Goal: Task Accomplishment & Management: Manage account settings

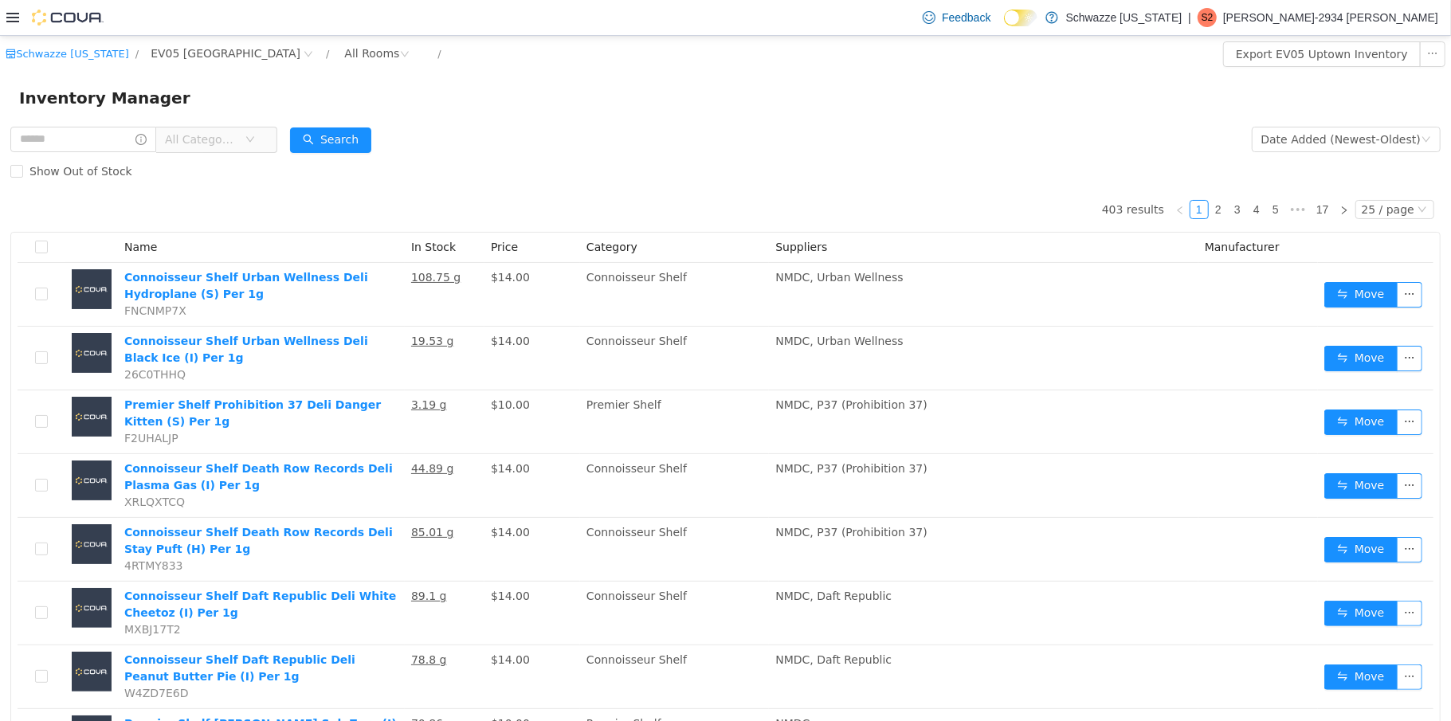
click at [13, 11] on icon at bounding box center [12, 17] width 13 height 13
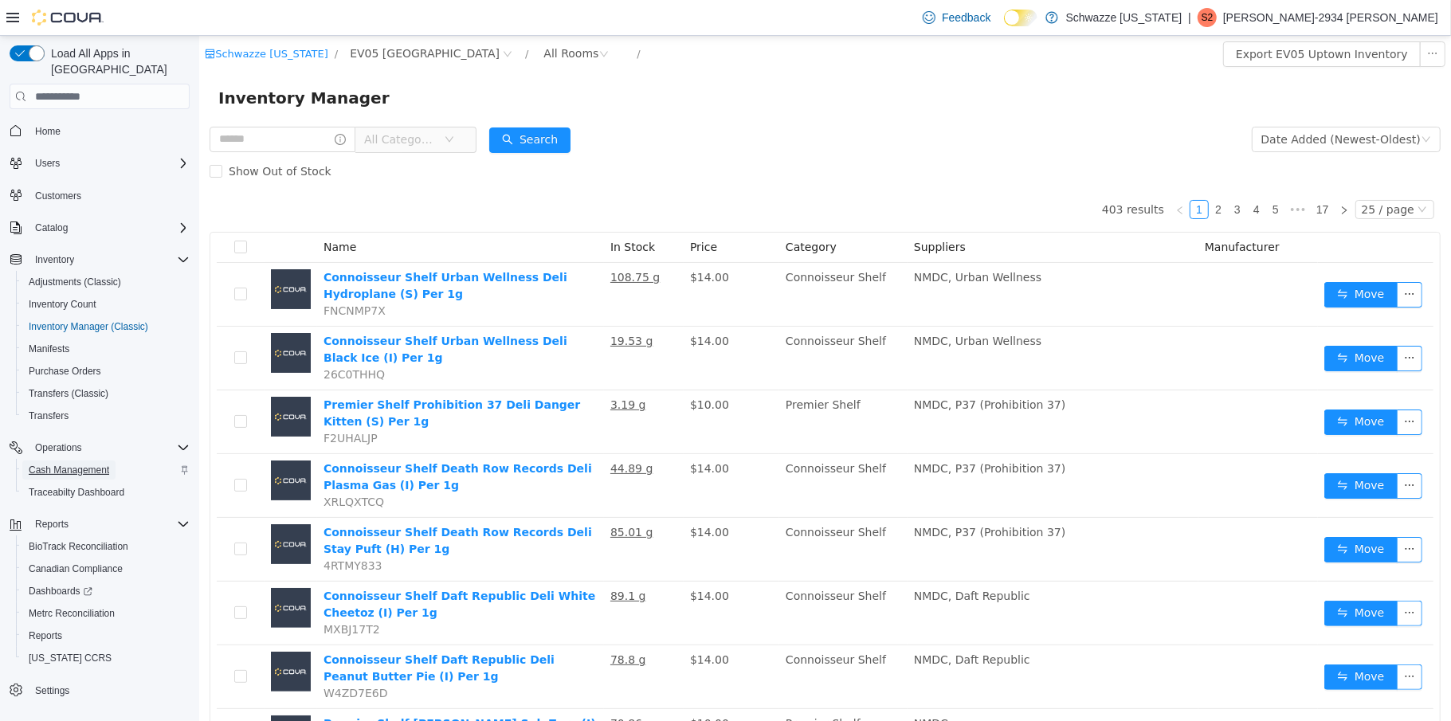
click at [58, 464] on span "Cash Management" at bounding box center [69, 470] width 80 height 13
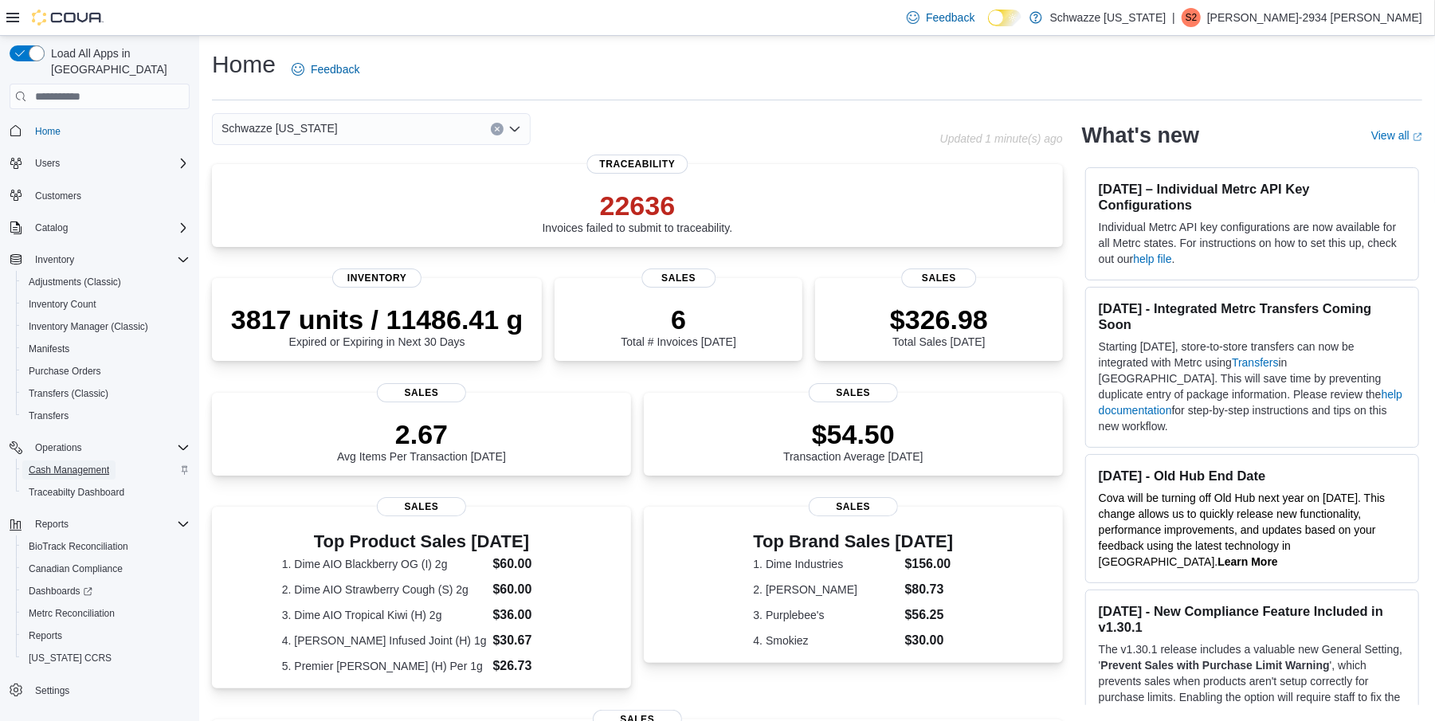
click at [78, 464] on span "Cash Management" at bounding box center [69, 470] width 80 height 13
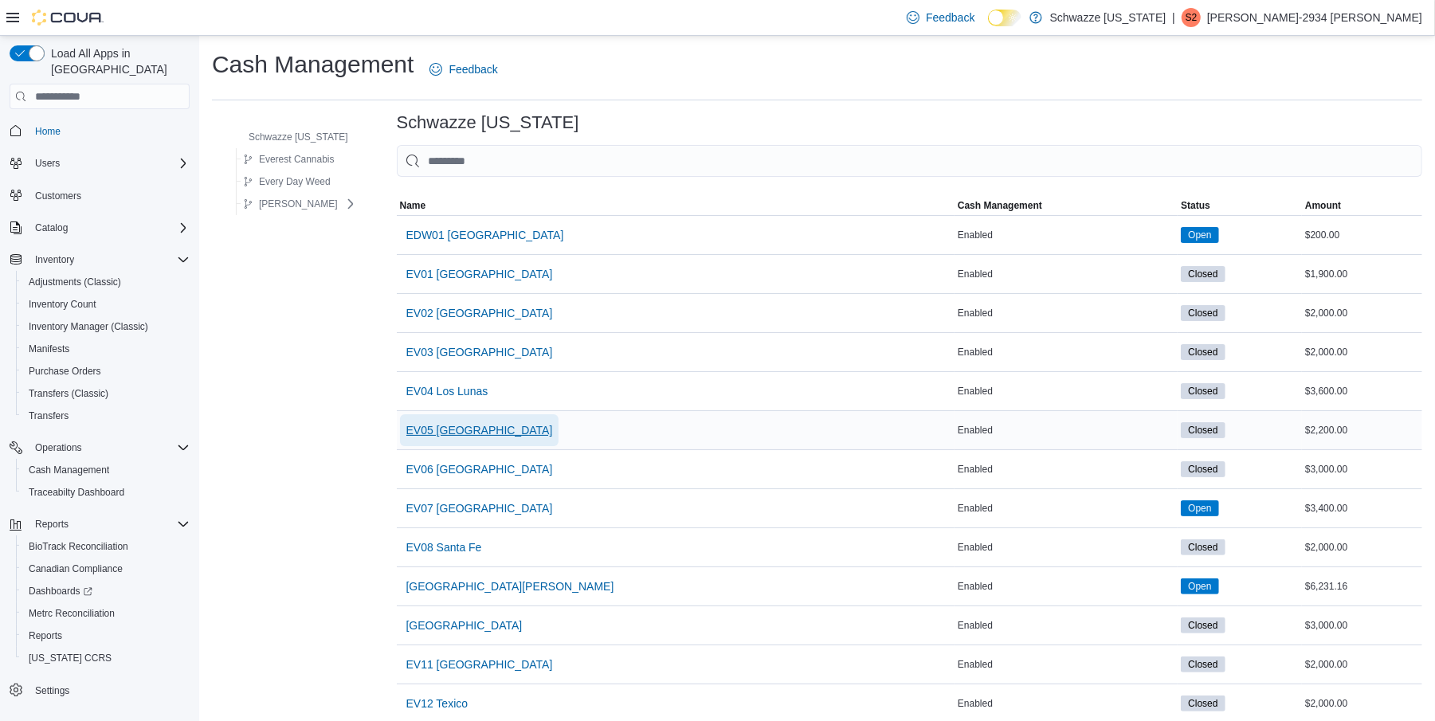
click at [460, 428] on span "EV05 Uptown" at bounding box center [479, 430] width 147 height 16
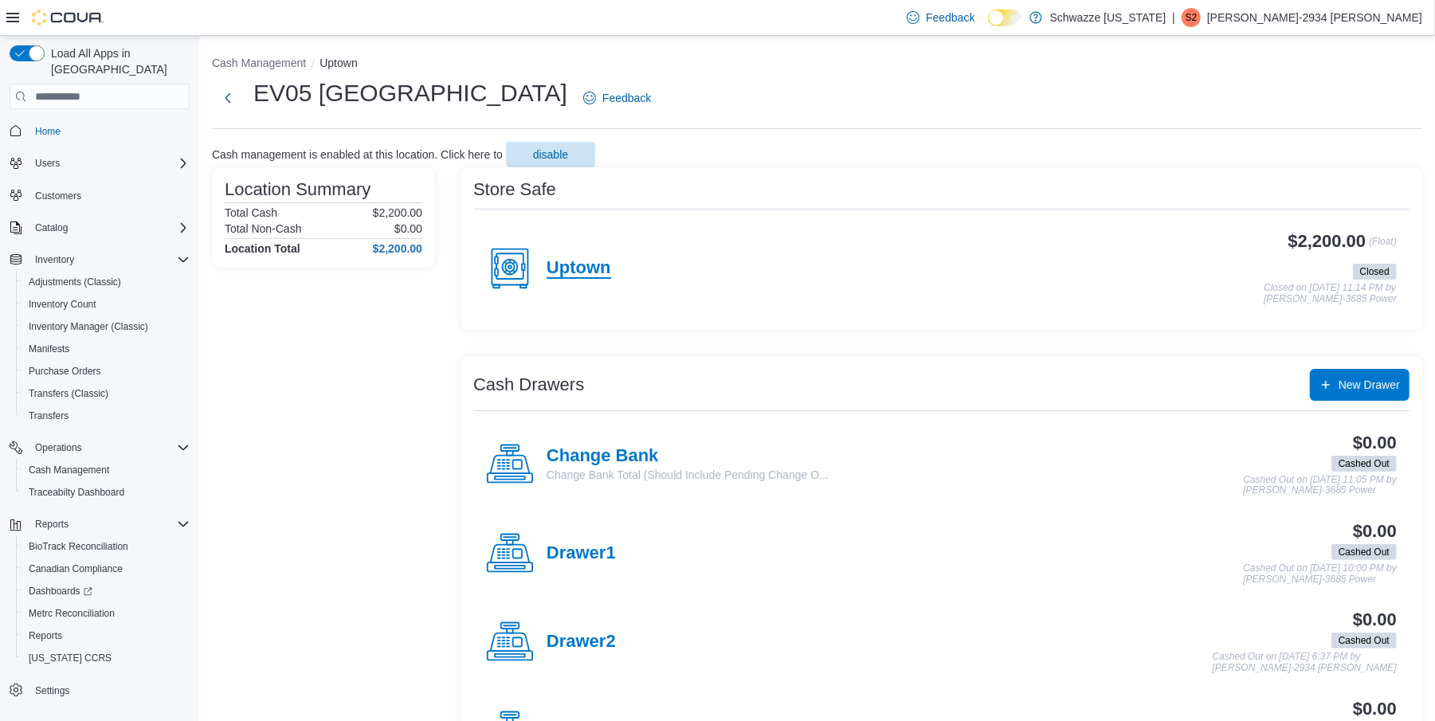
click at [569, 265] on h4 "Uptown" at bounding box center [579, 268] width 65 height 21
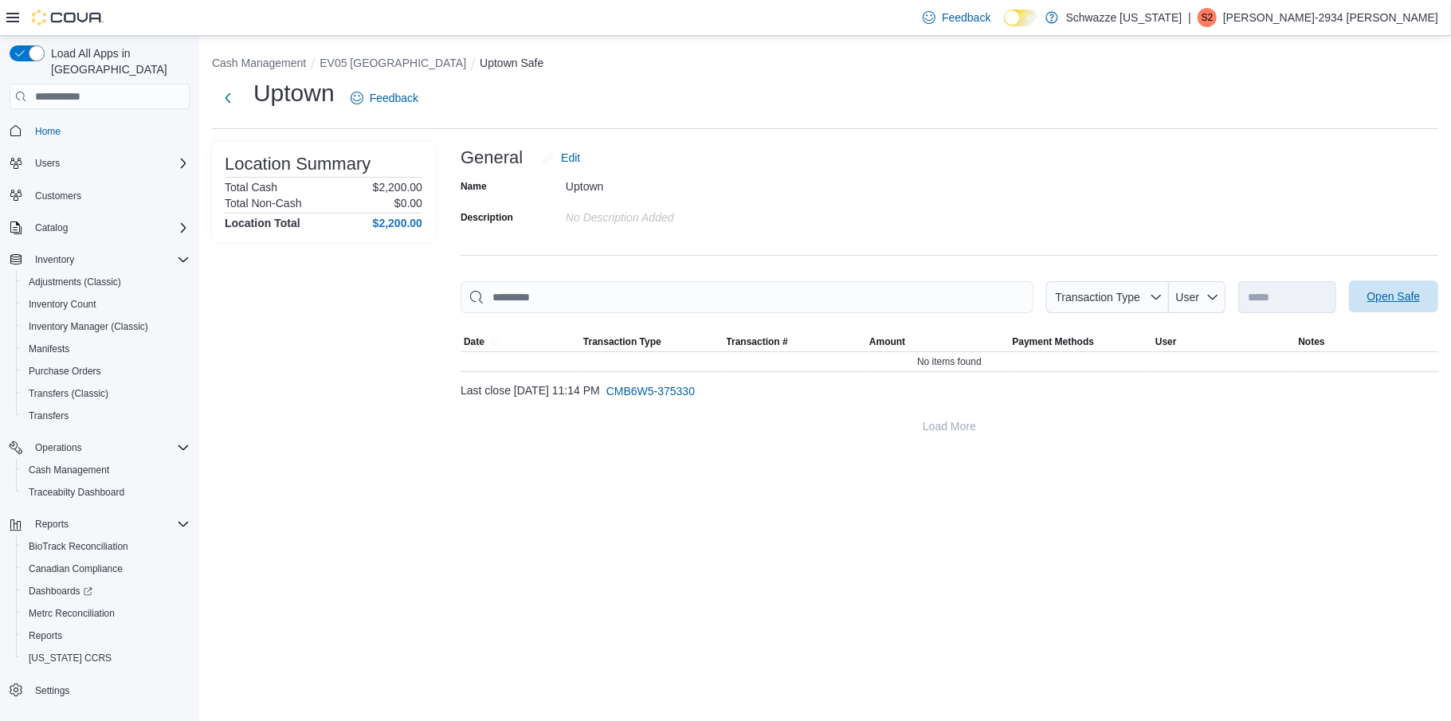
click at [1412, 295] on span "Open Safe" at bounding box center [1393, 296] width 53 height 16
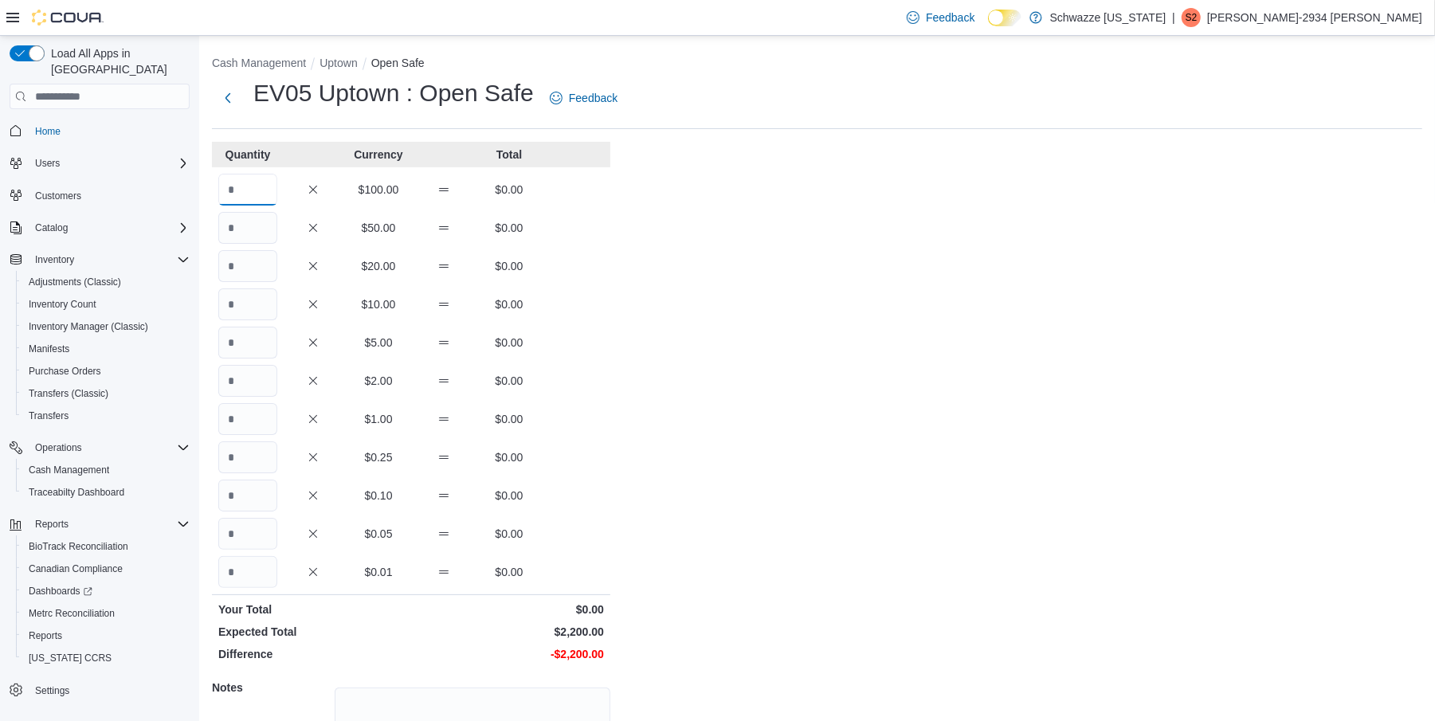
click at [239, 182] on input "Quantity" at bounding box center [247, 190] width 59 height 32
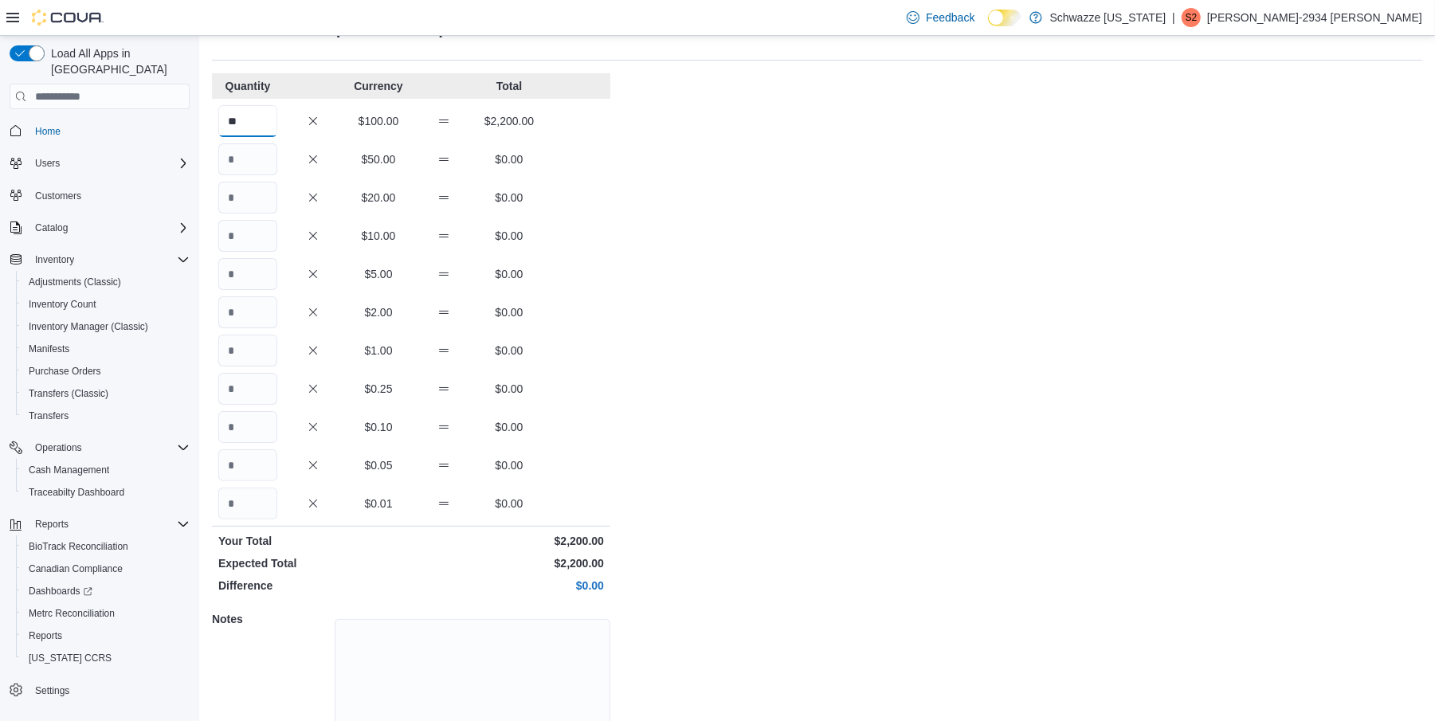
scroll to position [145, 0]
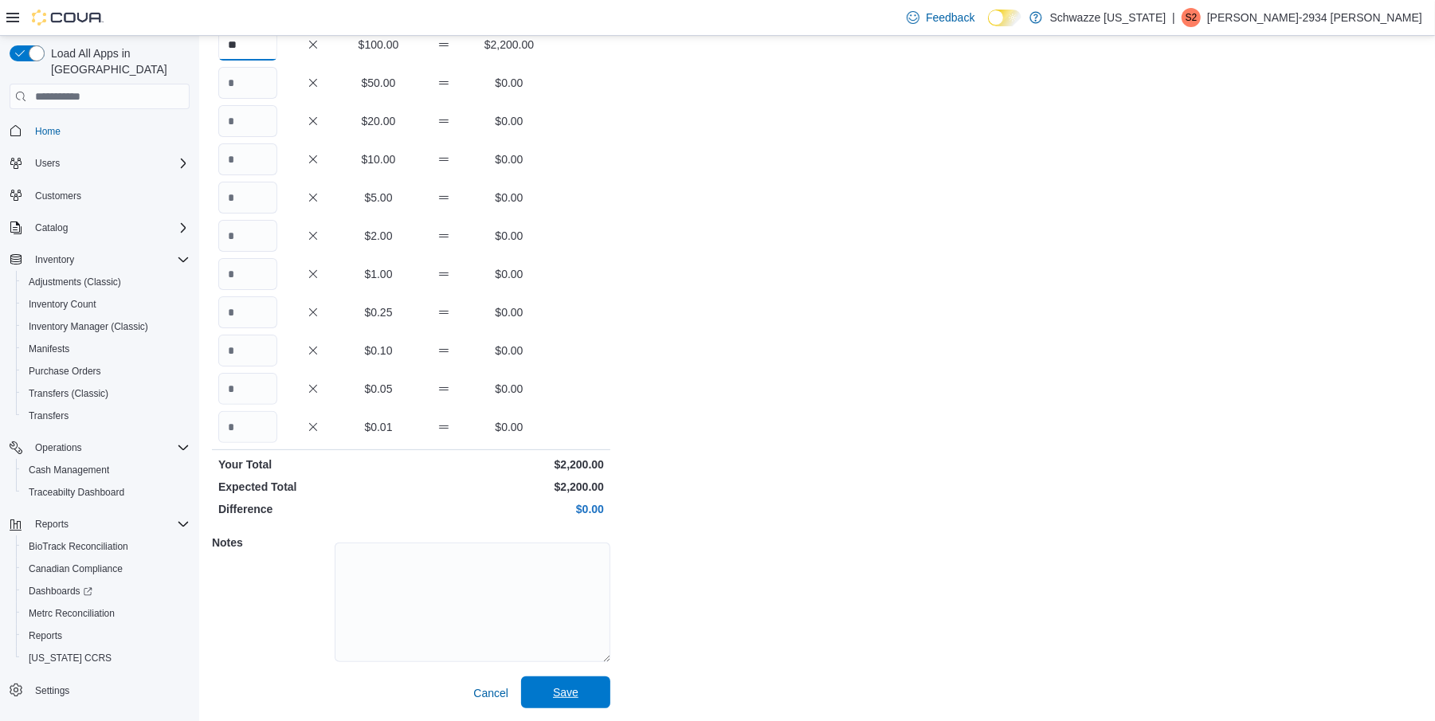
type input "**"
click at [561, 692] on span "Save" at bounding box center [565, 692] width 25 height 16
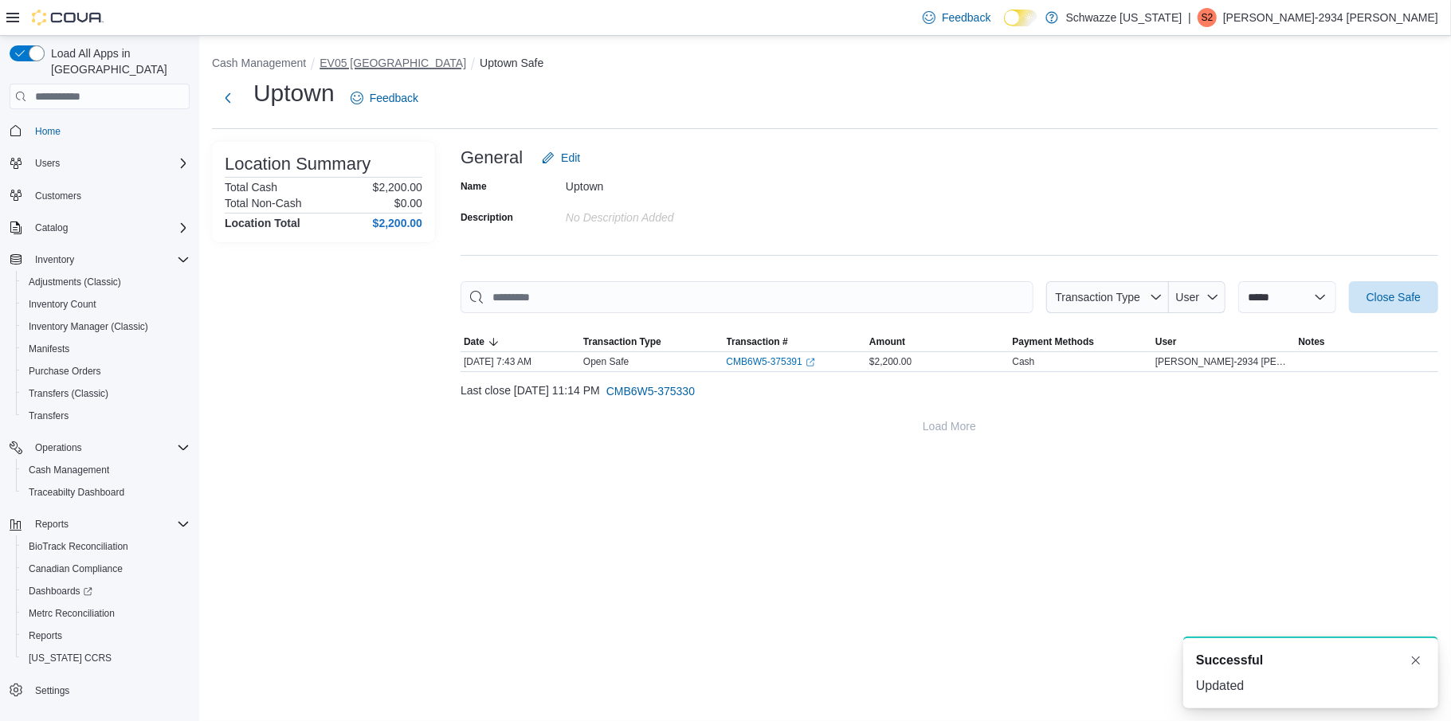
click at [362, 58] on button "EV05 Uptown" at bounding box center [392, 63] width 147 height 13
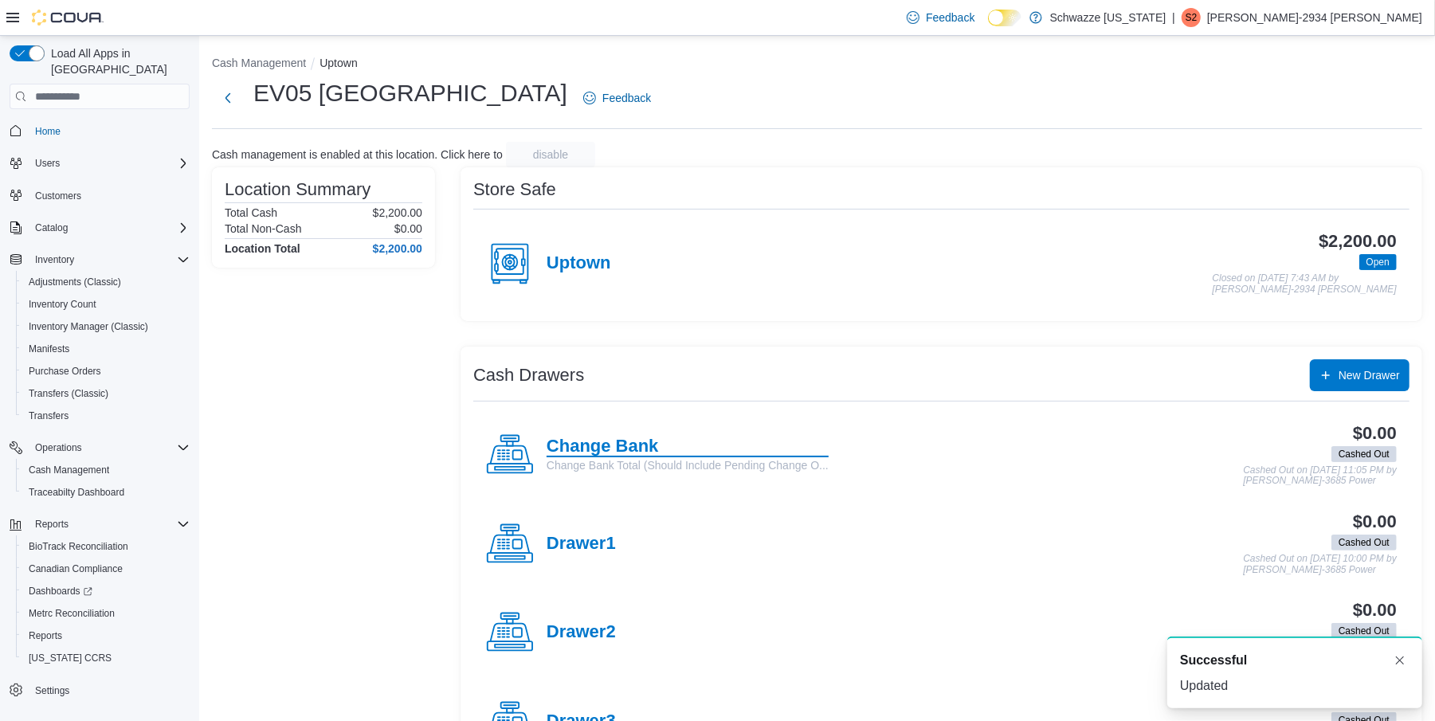
click at [618, 444] on h4 "Change Bank" at bounding box center [688, 447] width 282 height 21
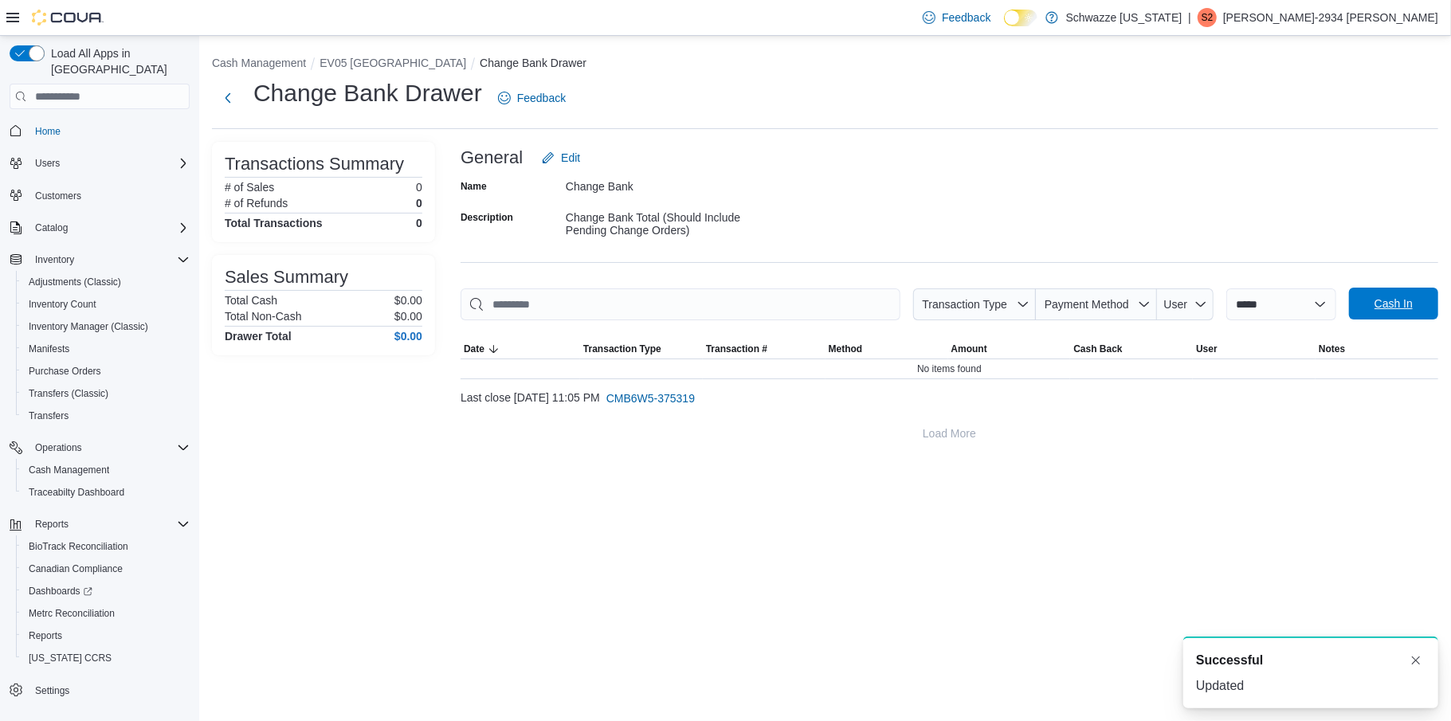
click at [1390, 293] on span "Cash In" at bounding box center [1393, 304] width 70 height 32
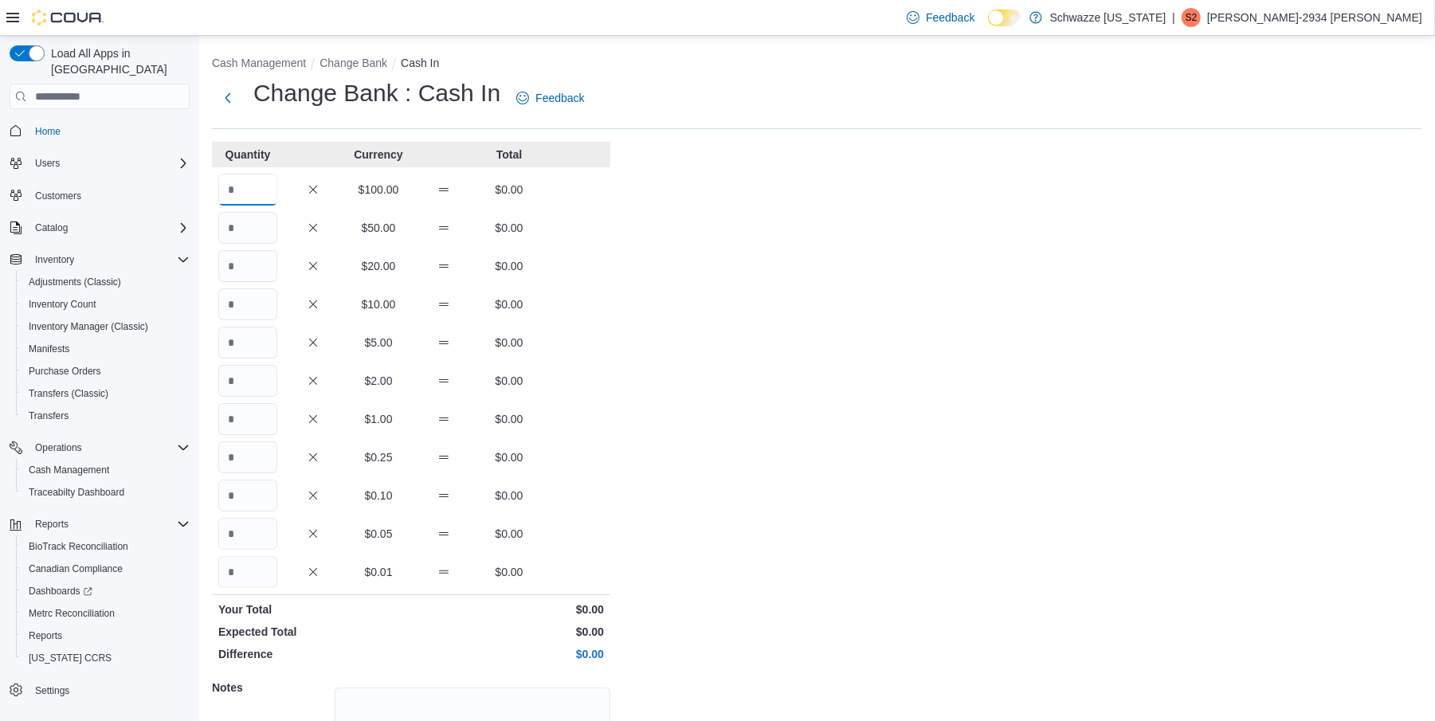
click at [240, 186] on input "Quantity" at bounding box center [247, 190] width 59 height 32
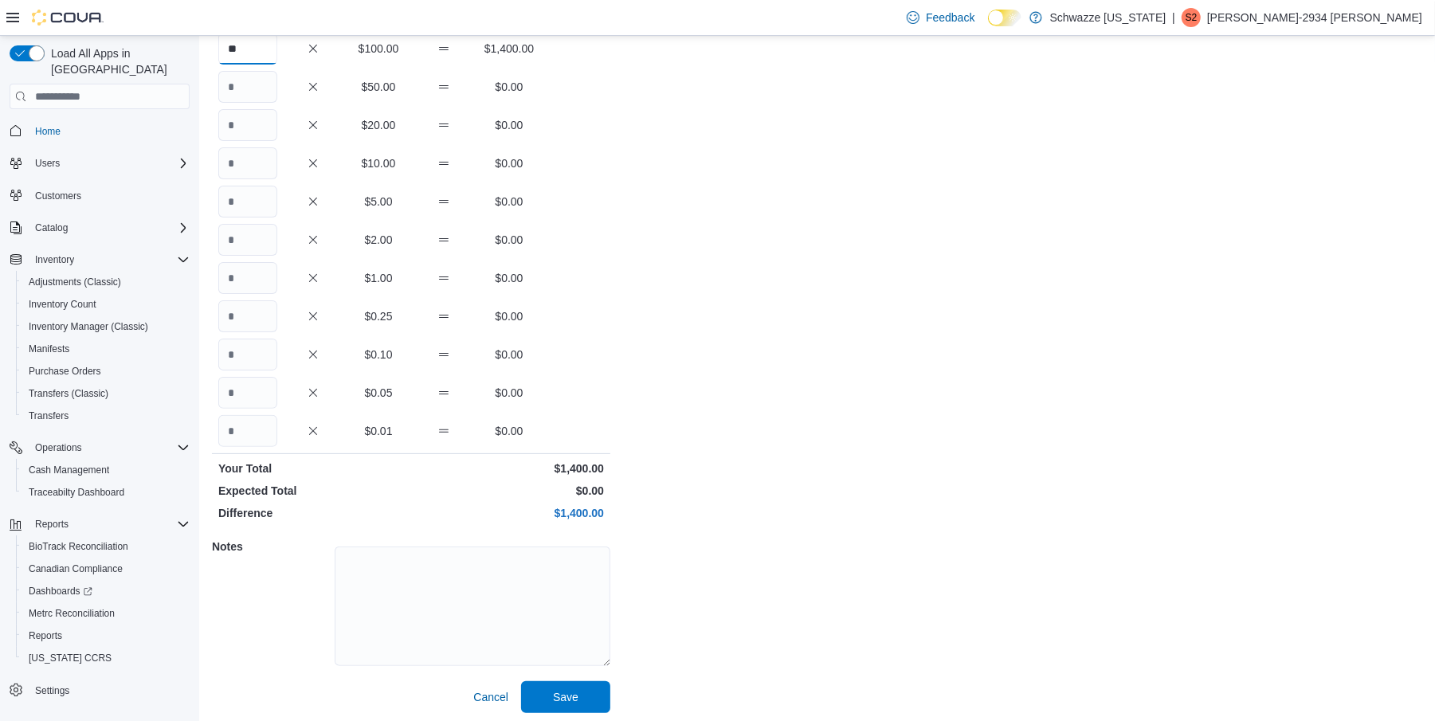
scroll to position [145, 0]
type input "**"
click at [568, 687] on span "Save" at bounding box center [565, 692] width 25 height 16
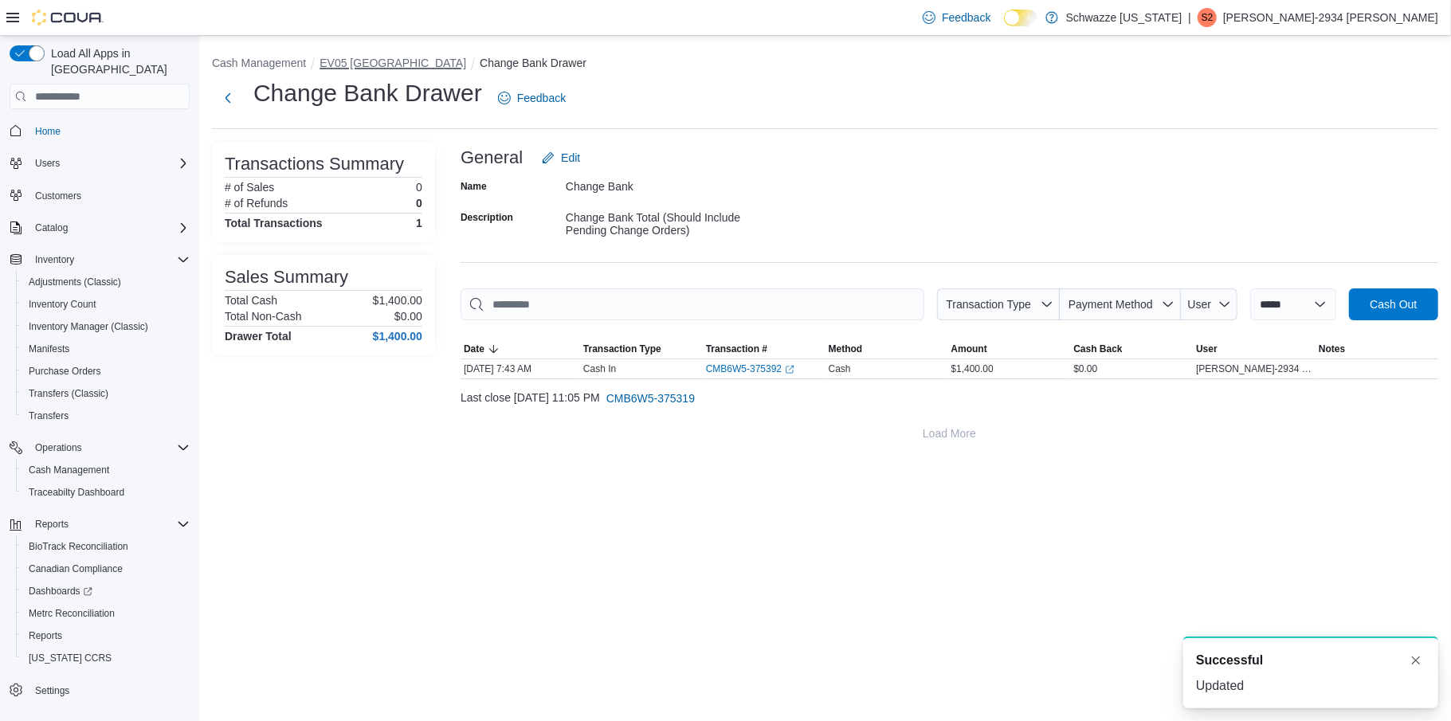
click at [361, 61] on button "EV05 Uptown" at bounding box center [392, 63] width 147 height 13
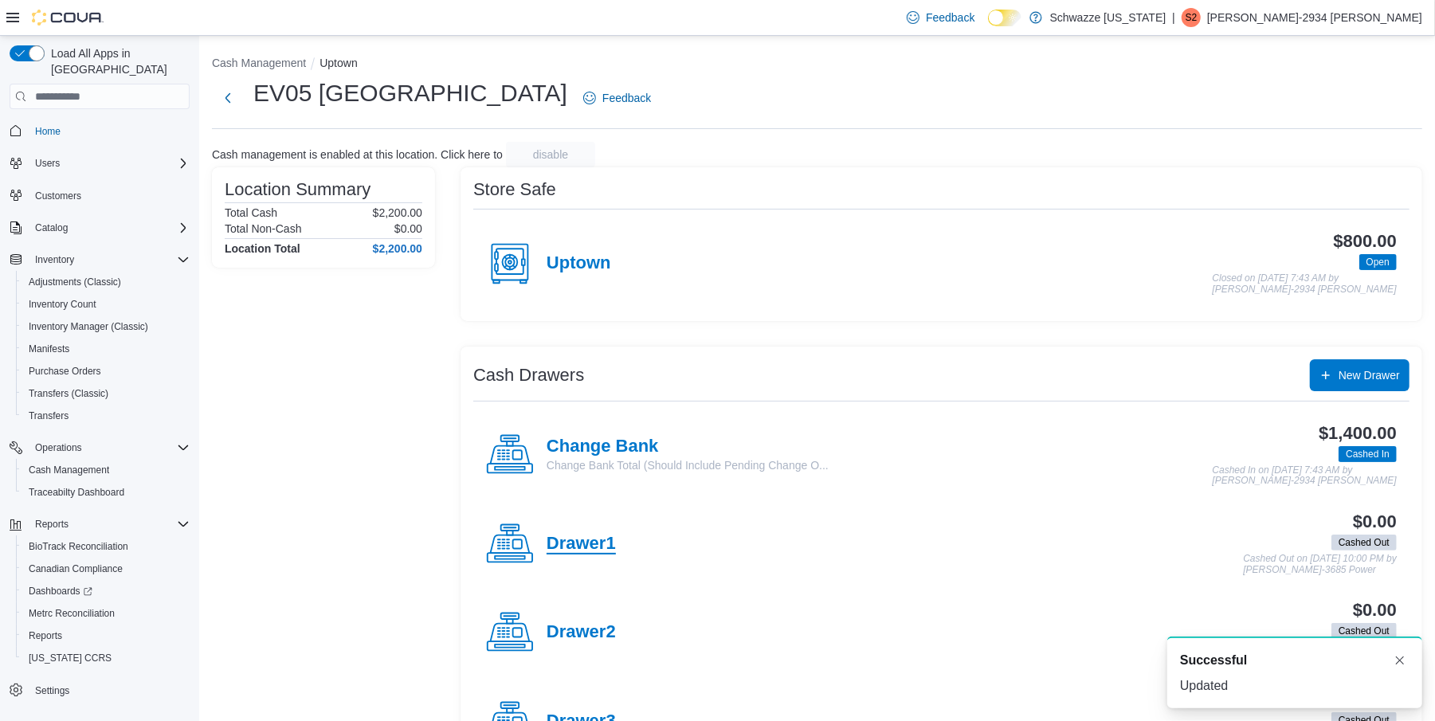
click at [594, 547] on h4 "Drawer1" at bounding box center [581, 544] width 69 height 21
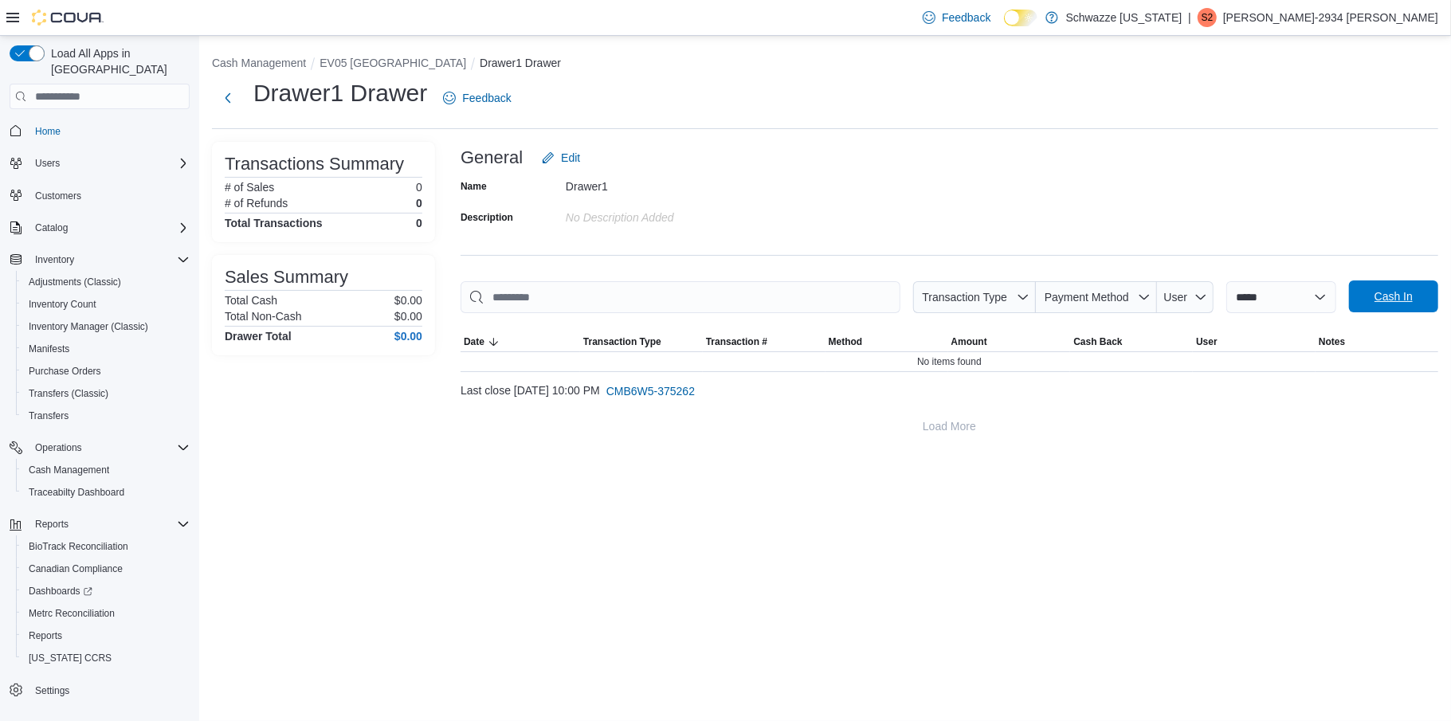
click at [1407, 297] on span "Cash In" at bounding box center [1393, 296] width 38 height 16
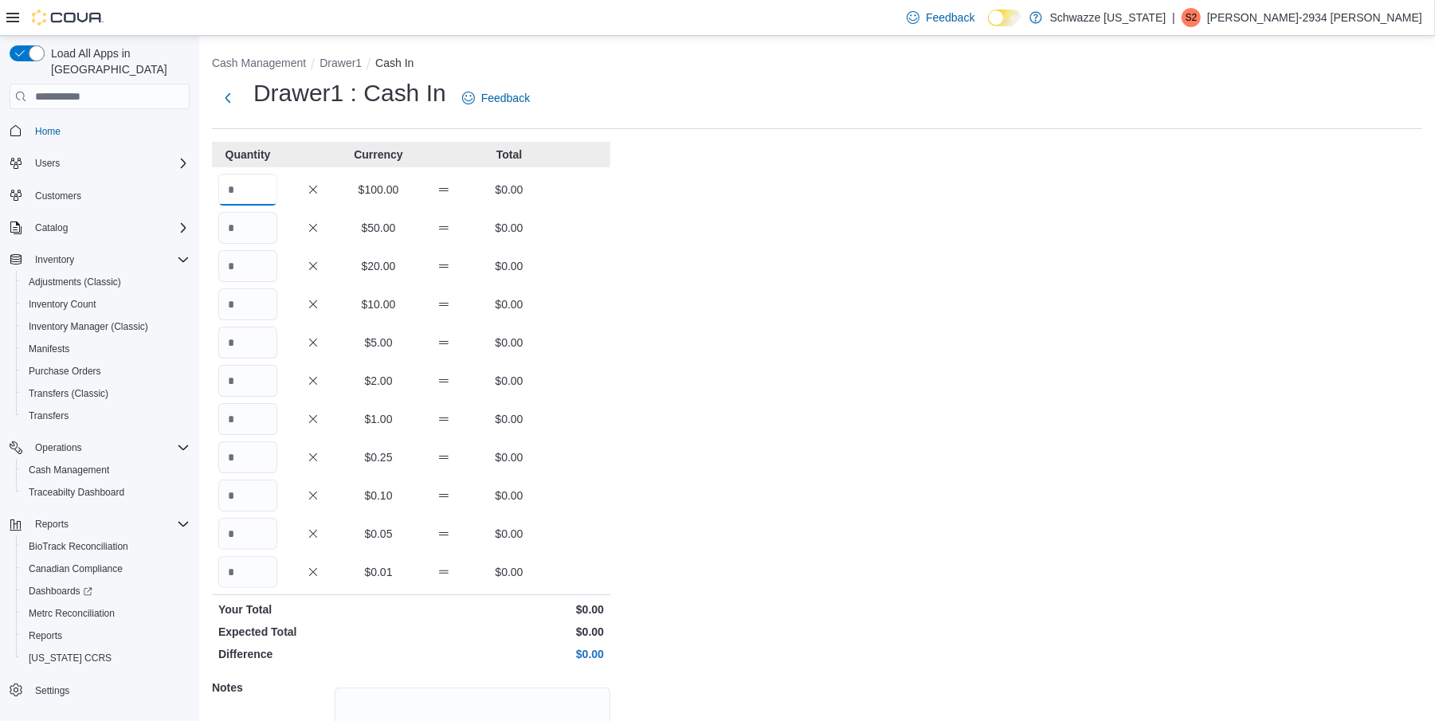
click at [230, 193] on input "Quantity" at bounding box center [247, 190] width 59 height 32
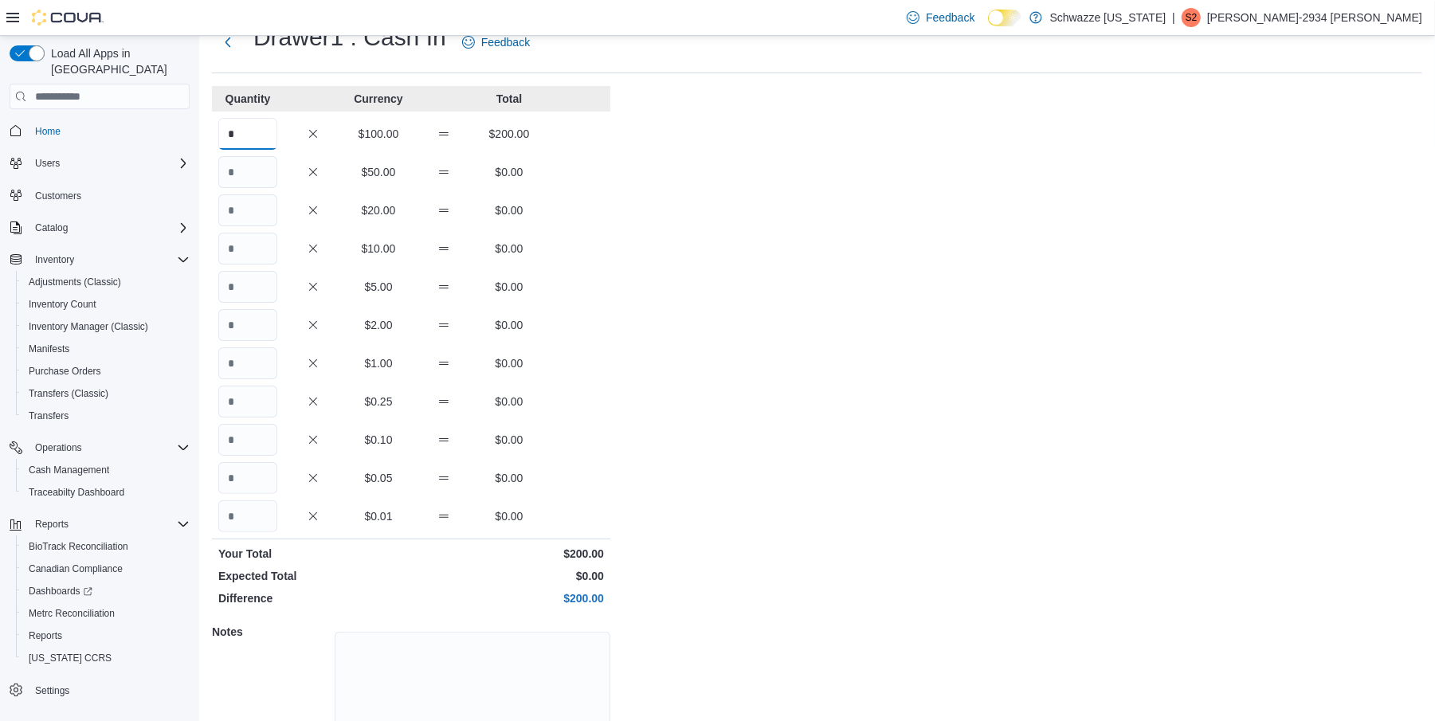
scroll to position [145, 0]
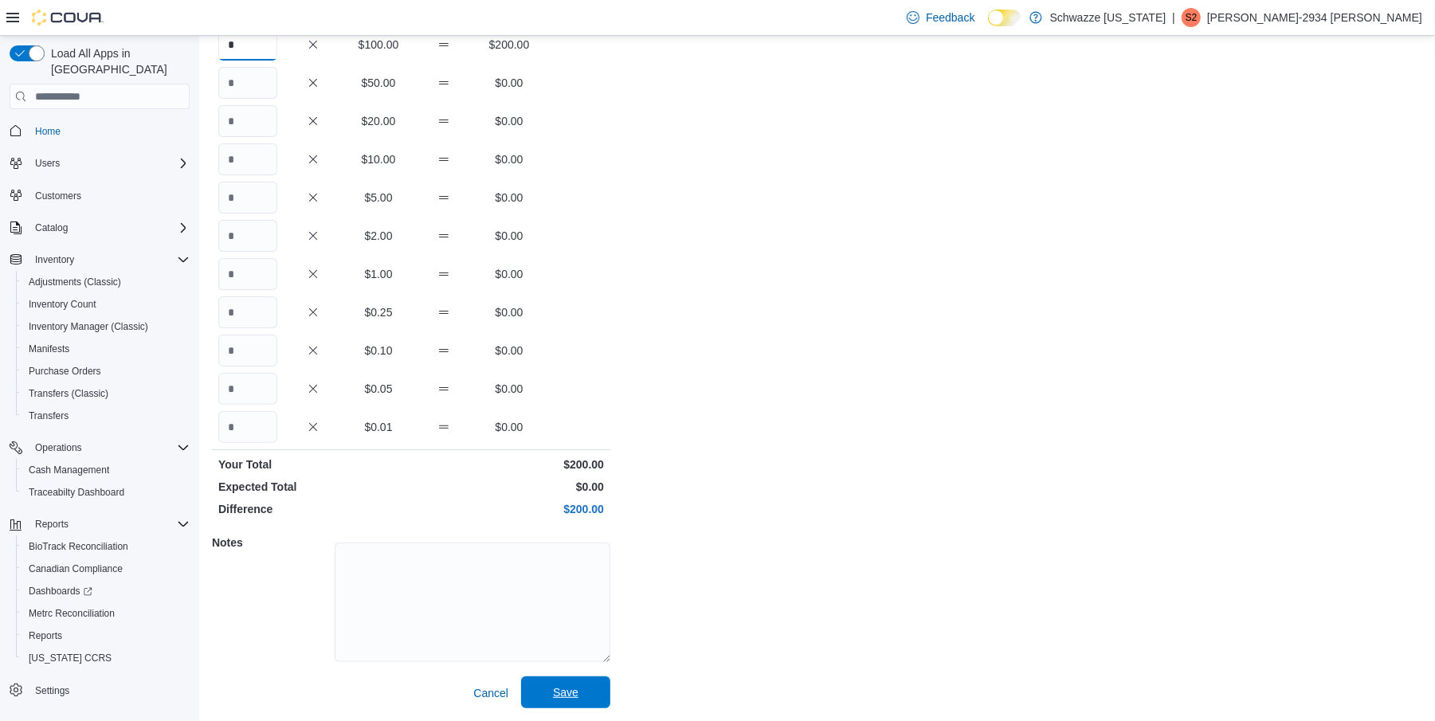
type input "*"
click at [582, 689] on span "Save" at bounding box center [566, 692] width 70 height 32
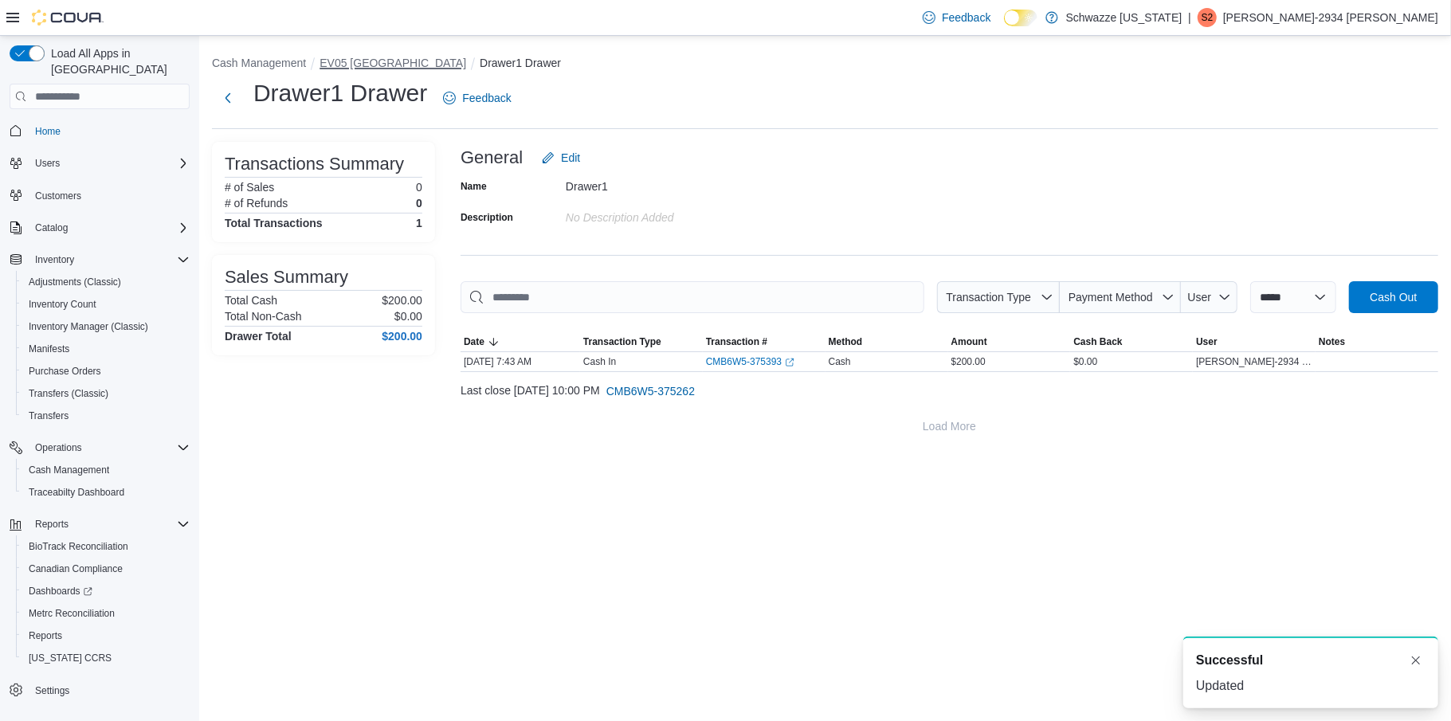
click at [359, 61] on button "EV05 Uptown" at bounding box center [392, 63] width 147 height 13
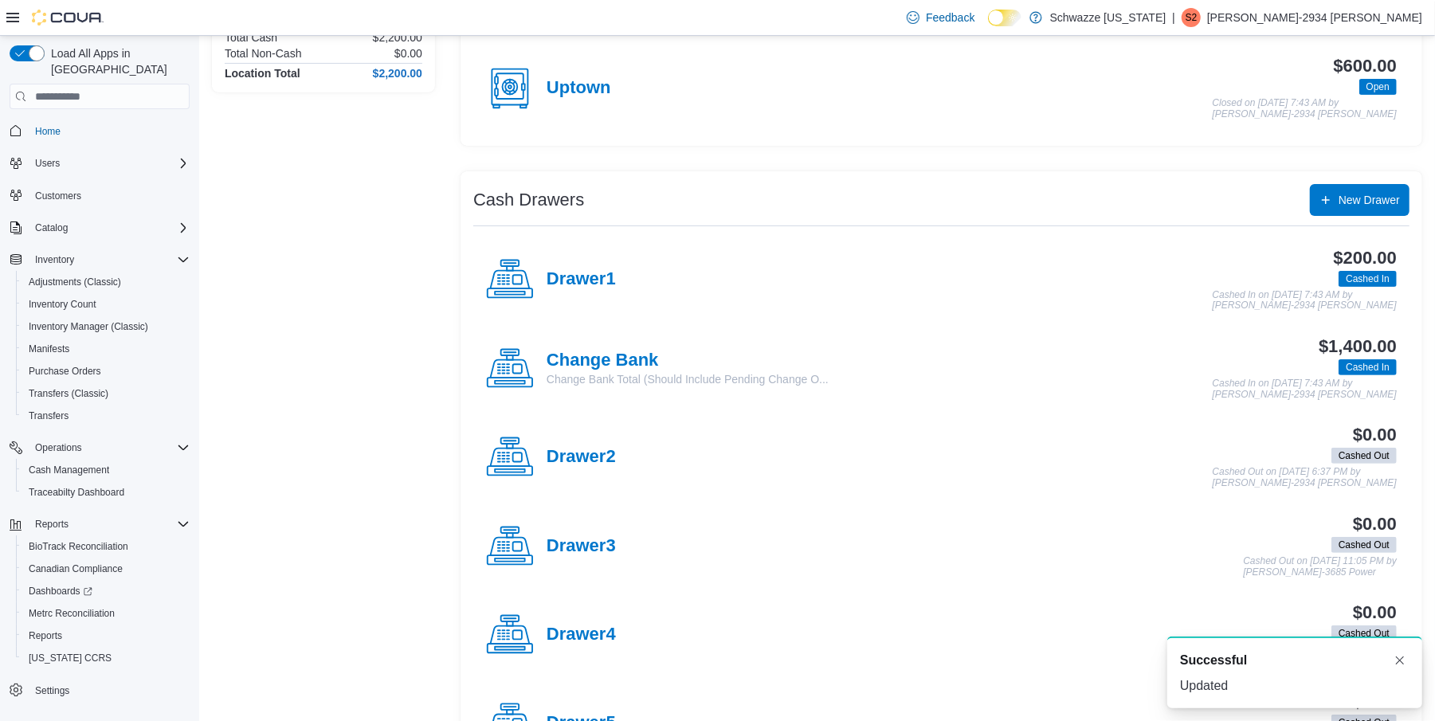
scroll to position [186, 0]
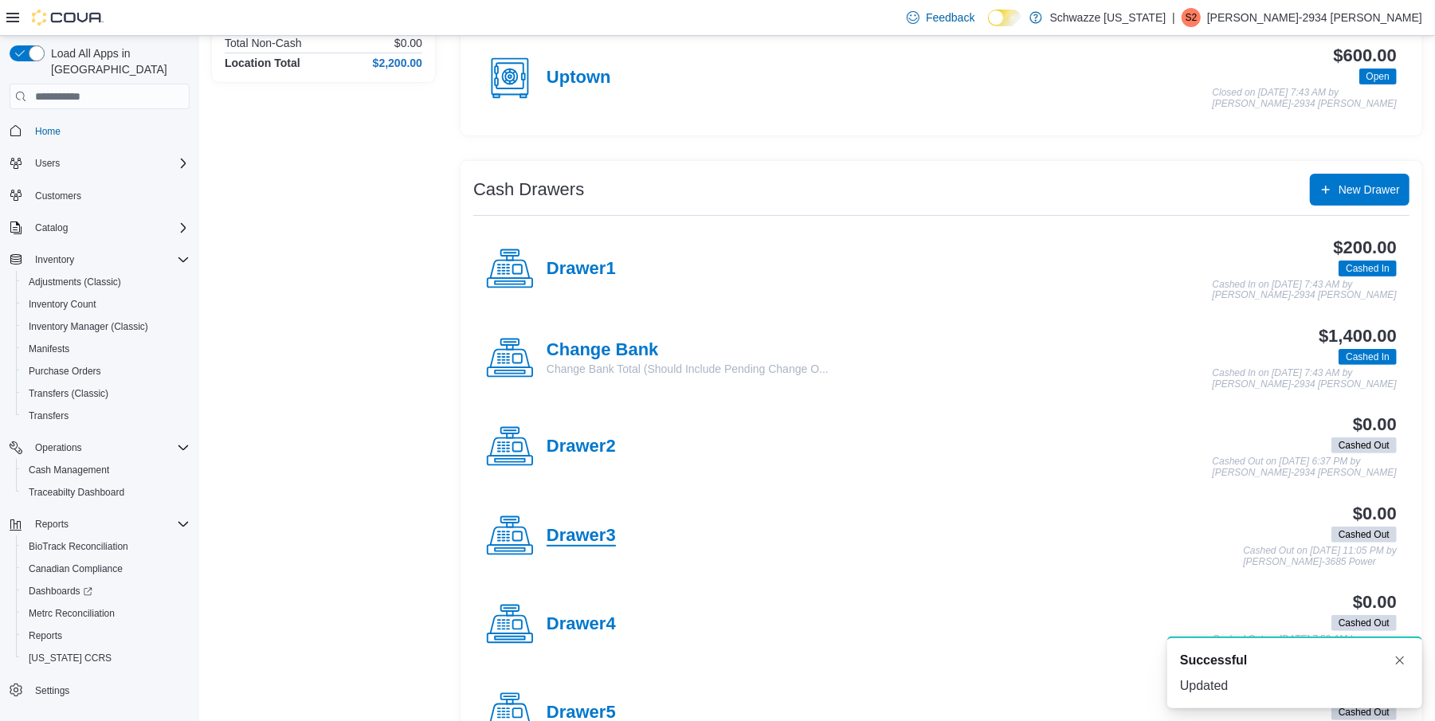
click at [581, 536] on h4 "Drawer3" at bounding box center [581, 536] width 69 height 21
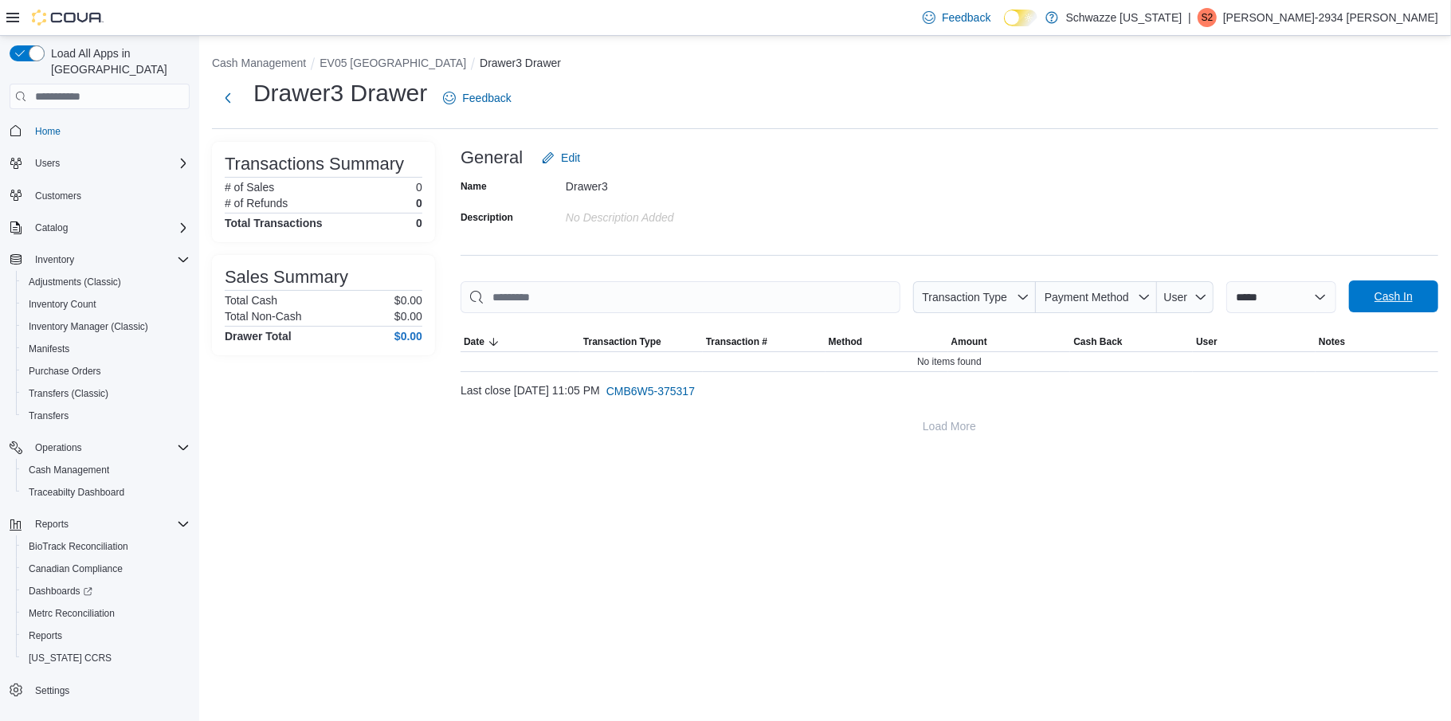
click at [1374, 300] on span "Cash In" at bounding box center [1393, 296] width 38 height 16
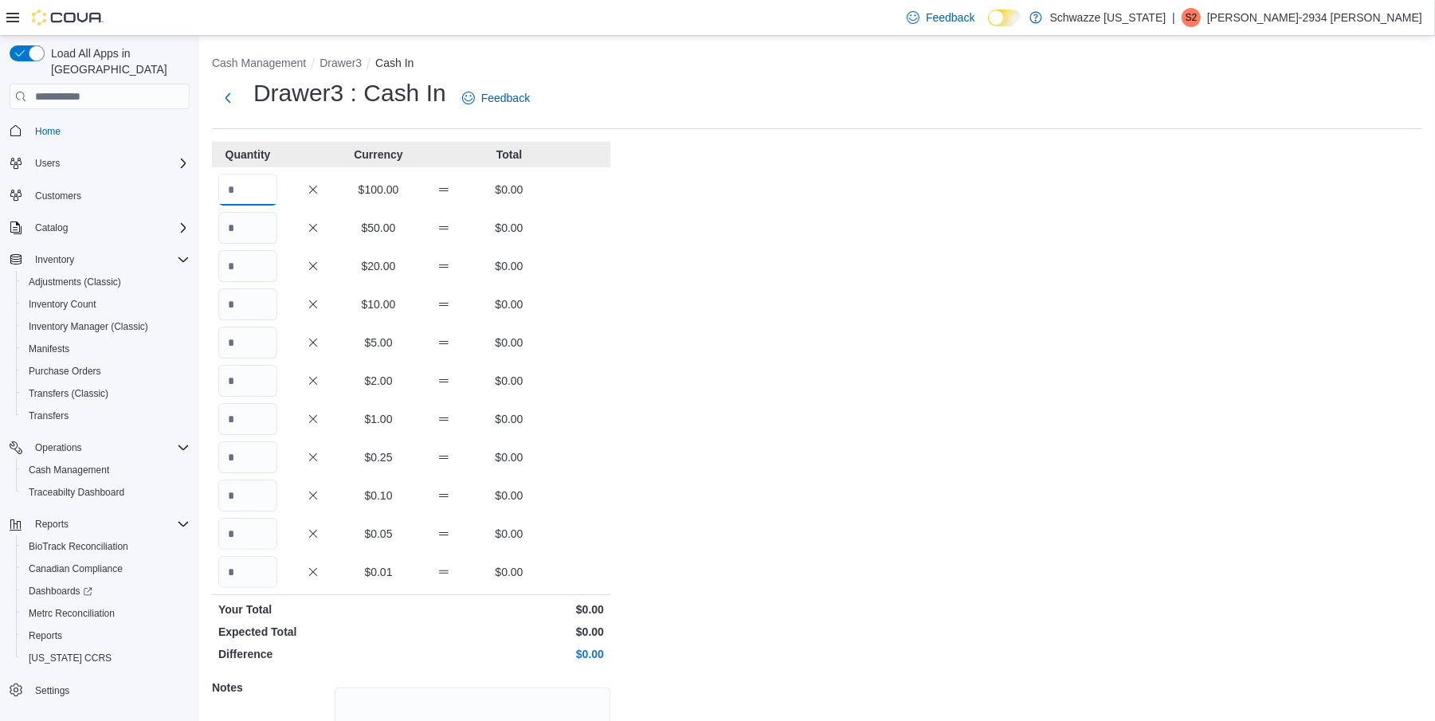
click at [241, 193] on input "Quantity" at bounding box center [247, 190] width 59 height 32
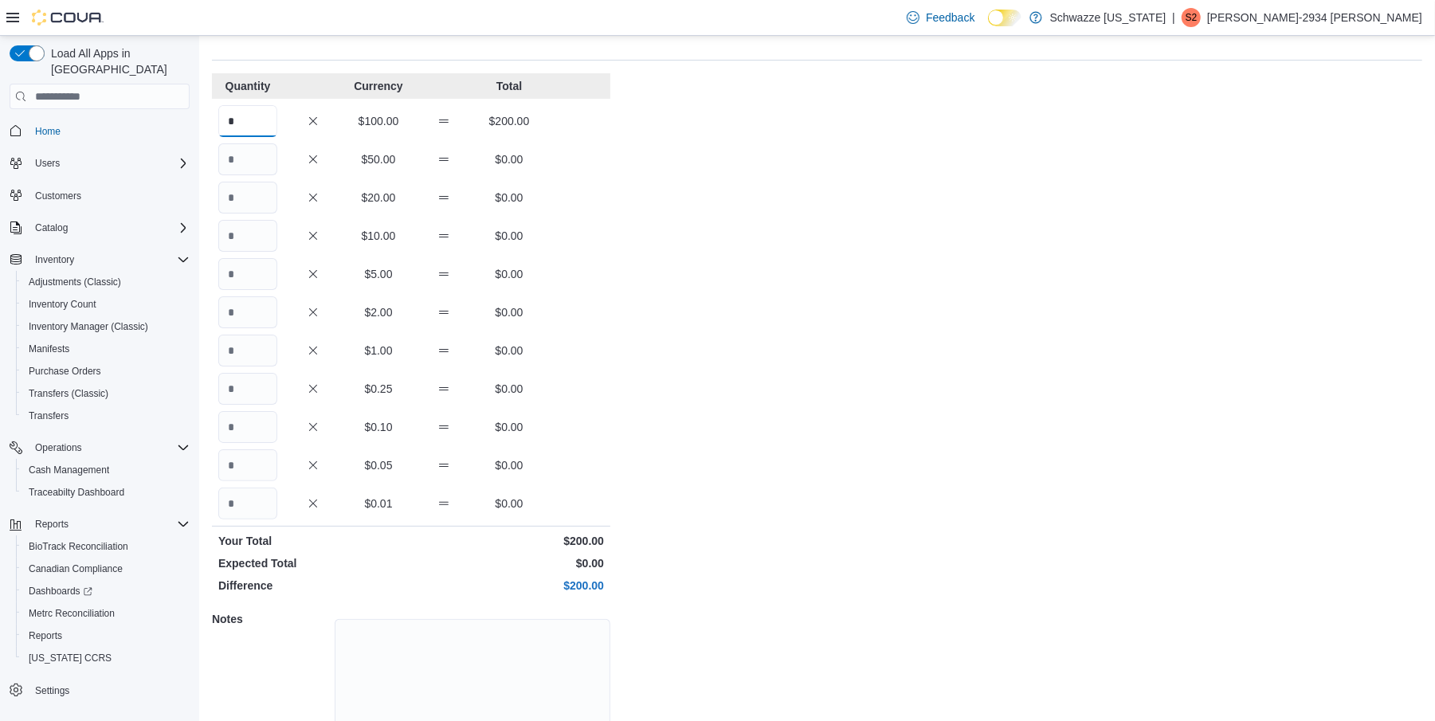
scroll to position [145, 0]
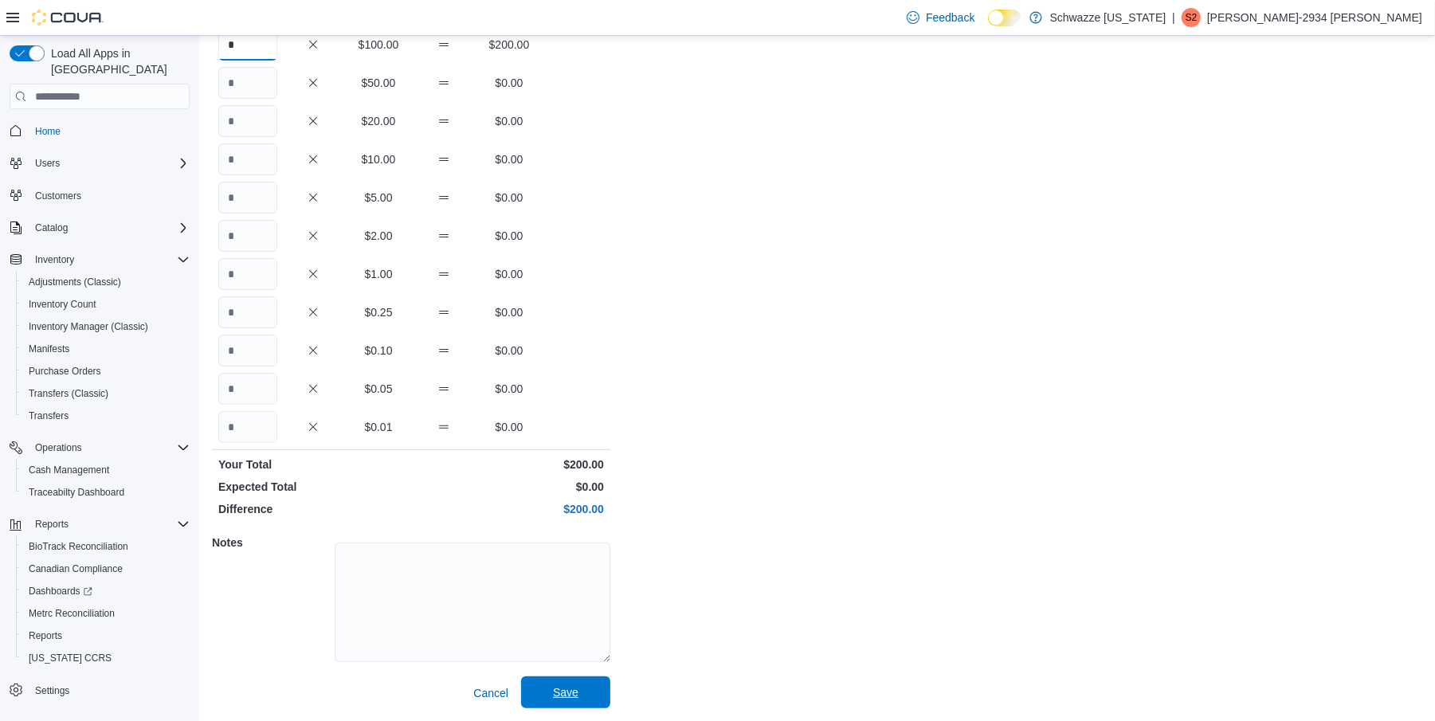
type input "*"
click at [561, 680] on span "Save" at bounding box center [566, 692] width 70 height 32
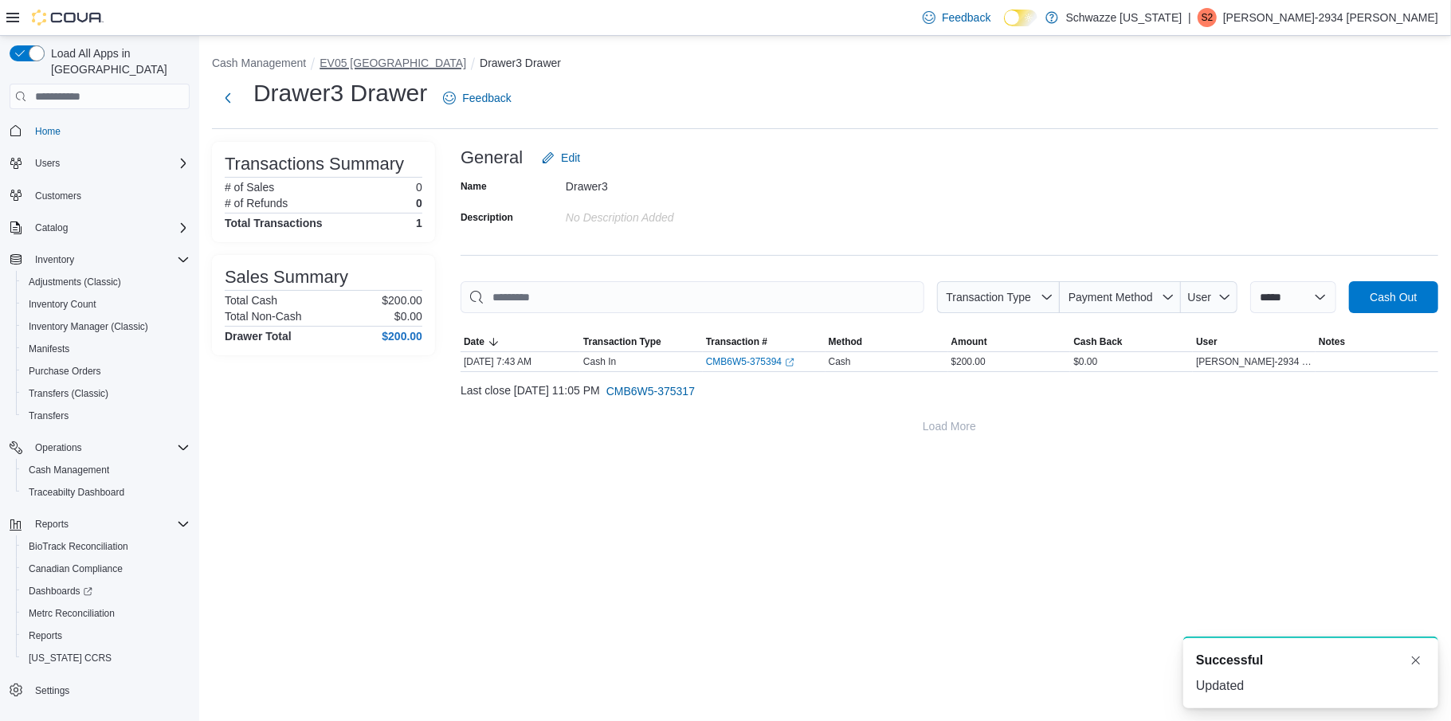
click at [362, 61] on button "EV05 Uptown" at bounding box center [392, 63] width 147 height 13
